Goal: Navigation & Orientation: Find specific page/section

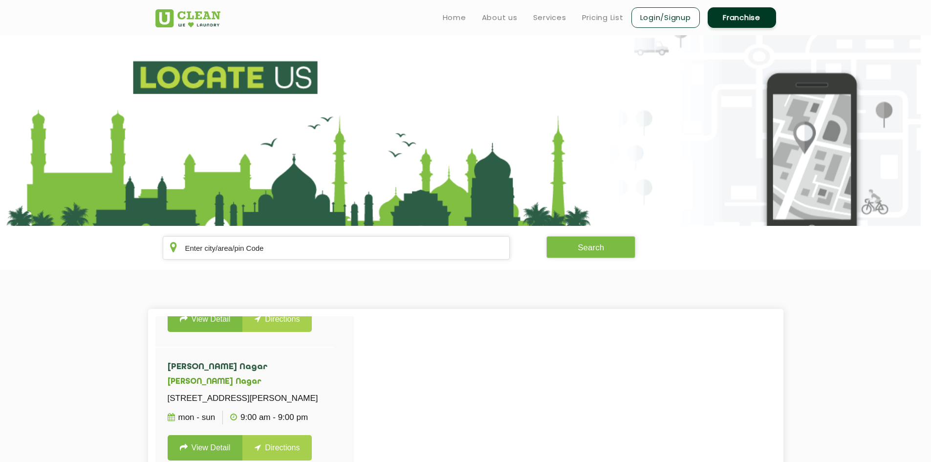
scroll to position [244, 0]
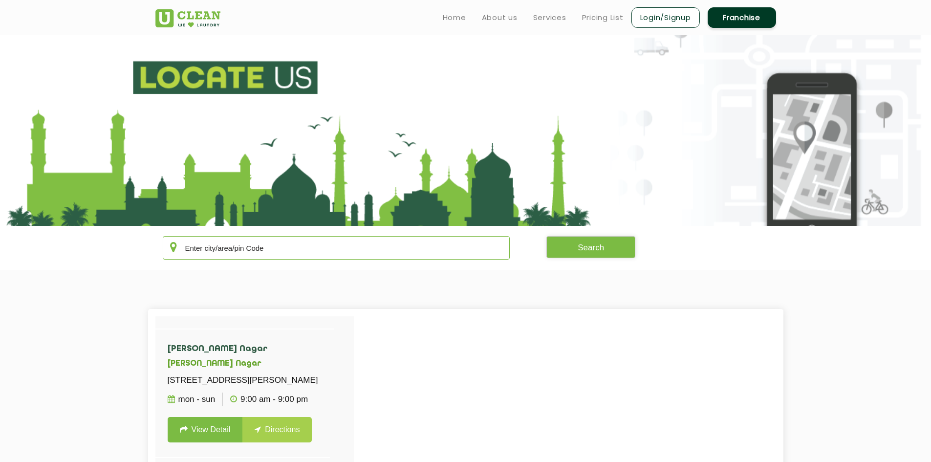
click at [485, 250] on input "text" at bounding box center [337, 247] width 348 height 23
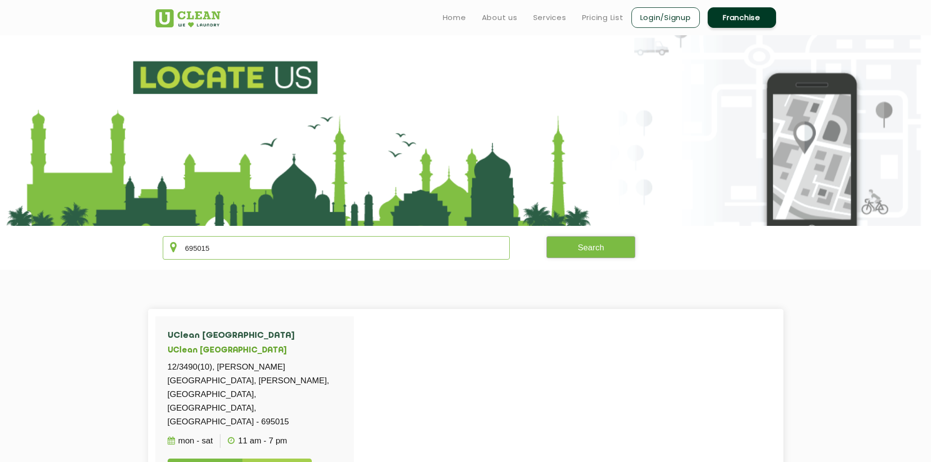
type input "695015"
click at [593, 253] on button "Search" at bounding box center [591, 247] width 89 height 22
click at [223, 459] on link "View Detail" at bounding box center [205, 471] width 75 height 25
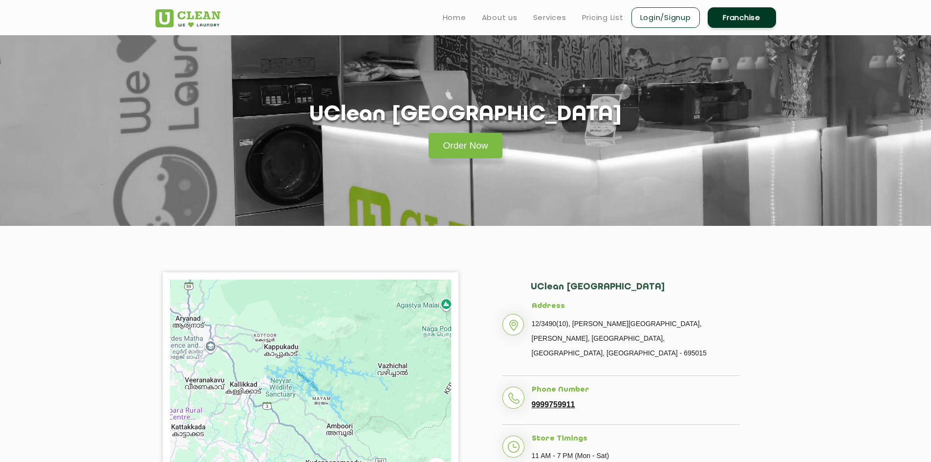
drag, startPoint x: 229, startPoint y: 397, endPoint x: 298, endPoint y: 393, distance: 69.1
click at [298, 393] on div at bounding box center [310, 402] width 281 height 244
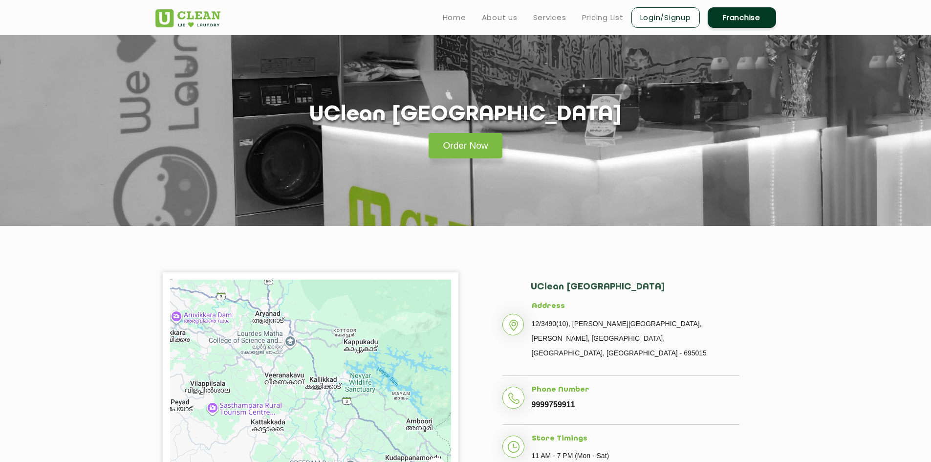
drag, startPoint x: 387, startPoint y: 404, endPoint x: 360, endPoint y: 360, distance: 52.2
click at [389, 399] on div at bounding box center [310, 402] width 281 height 244
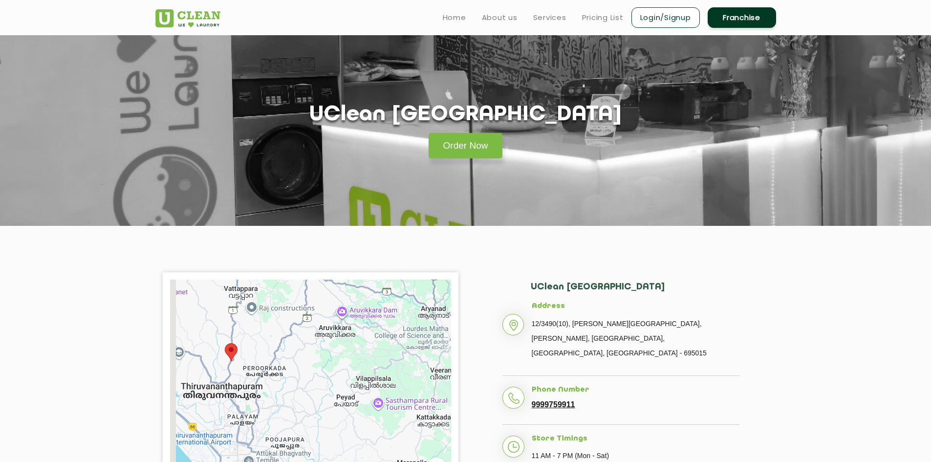
drag, startPoint x: 251, startPoint y: 377, endPoint x: 301, endPoint y: 385, distance: 50.0
click at [419, 378] on div at bounding box center [310, 402] width 281 height 244
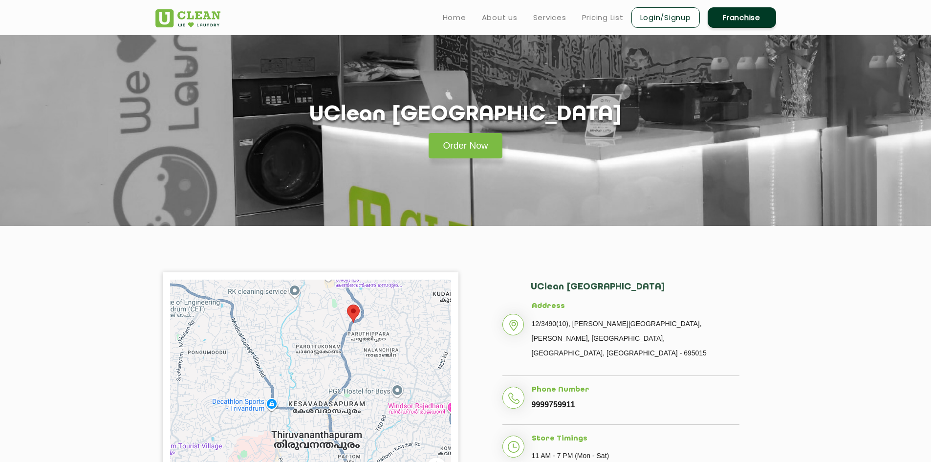
drag, startPoint x: 241, startPoint y: 374, endPoint x: 544, endPoint y: 407, distance: 304.5
click at [544, 407] on div "← Move left → Move right ↑ Move up ↓ Move down + Zoom in - Zoom out Home Jump l…" at bounding box center [466, 401] width 636 height 259
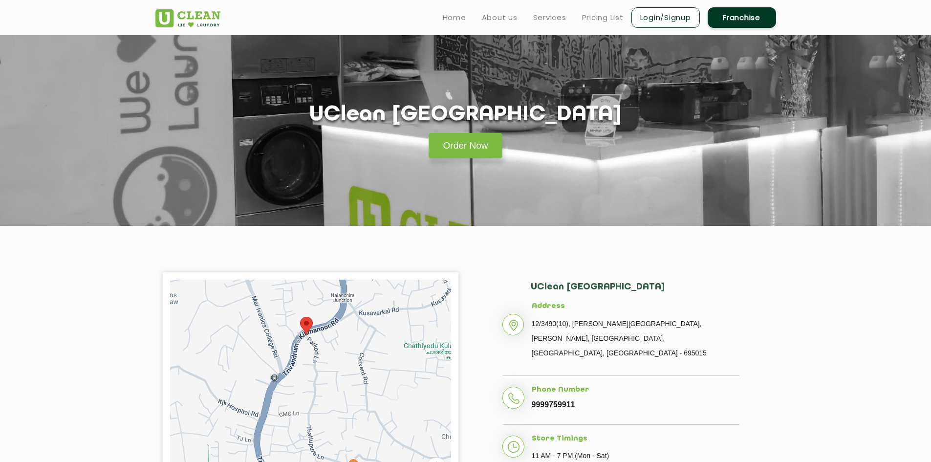
drag, startPoint x: 358, startPoint y: 371, endPoint x: 356, endPoint y: 409, distance: 38.7
click at [377, 462] on html "Home About us Services Pricing List Login/Signup Franchise Home About us Franch…" at bounding box center [465, 231] width 931 height 462
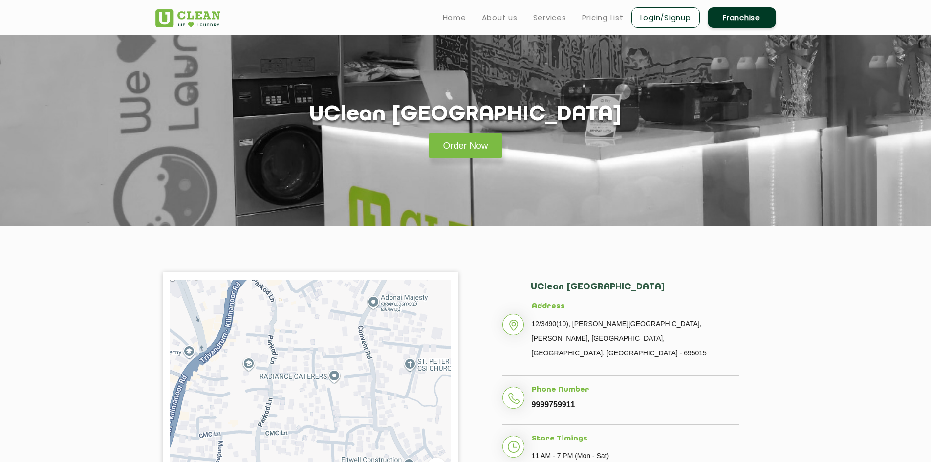
drag, startPoint x: 292, startPoint y: 301, endPoint x: 325, endPoint y: 352, distance: 60.9
click at [334, 381] on section "← Move left → Move right ↑ Move up ↓ Move down + Zoom in - Zoom out Home Jump l…" at bounding box center [465, 402] width 931 height 353
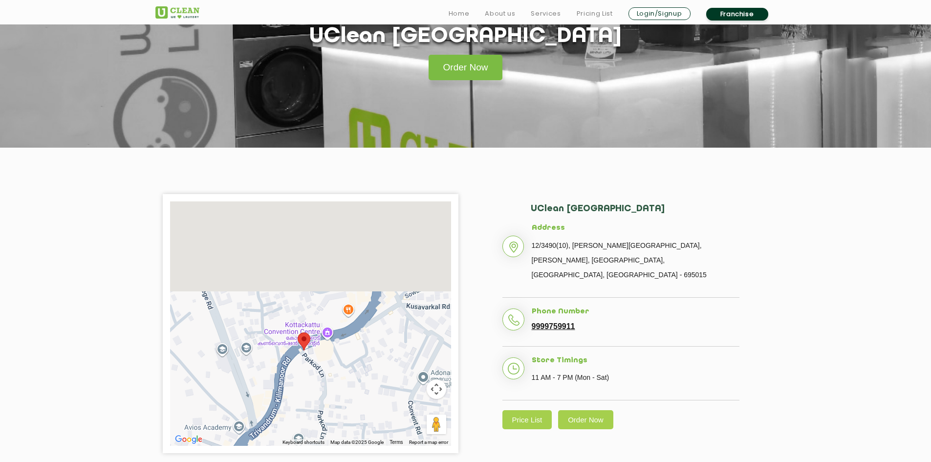
scroll to position [187, 0]
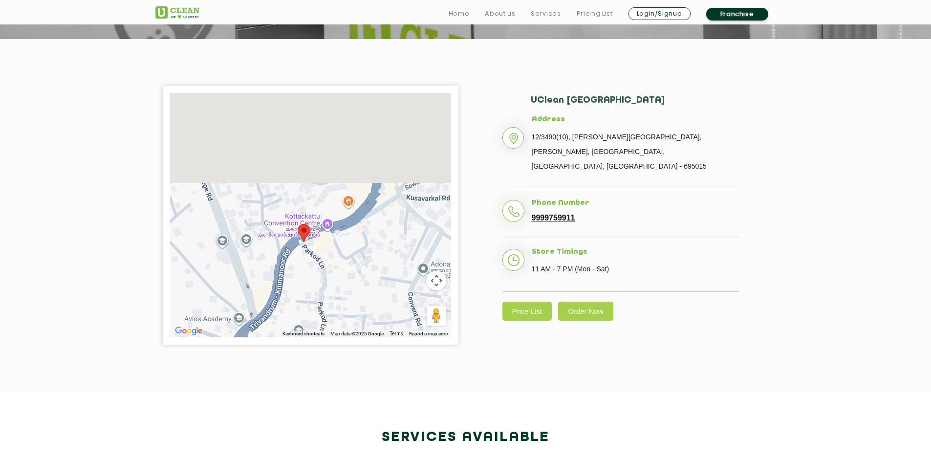
drag, startPoint x: 323, startPoint y: 347, endPoint x: 343, endPoint y: 405, distance: 61.5
click at [380, 275] on html "Home About us Services Pricing List Login/Signup Franchise Home About us Franch…" at bounding box center [465, 44] width 931 height 462
